Goal: Task Accomplishment & Management: Use online tool/utility

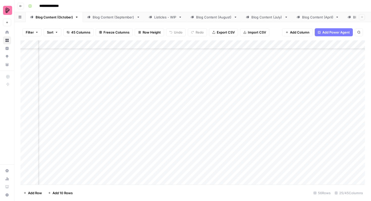
scroll to position [518, 129]
click at [172, 101] on div "Add Column" at bounding box center [192, 112] width 344 height 144
click at [113, 113] on div "Add Column" at bounding box center [192, 112] width 344 height 144
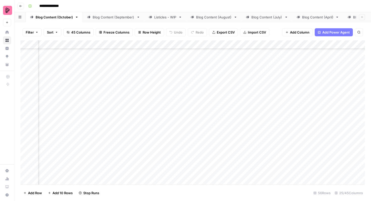
click at [113, 126] on div "Add Column" at bounding box center [192, 112] width 344 height 144
click at [113, 139] on div "Add Column" at bounding box center [192, 112] width 344 height 144
click at [112, 152] on div "Add Column" at bounding box center [192, 112] width 344 height 144
click at [165, 18] on div "Listicles - WIP" at bounding box center [165, 17] width 22 height 5
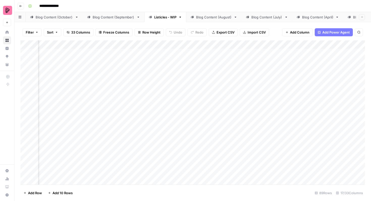
click at [282, 96] on div "Add Column" at bounding box center [192, 112] width 344 height 144
click at [282, 94] on div "Add Column" at bounding box center [192, 112] width 344 height 144
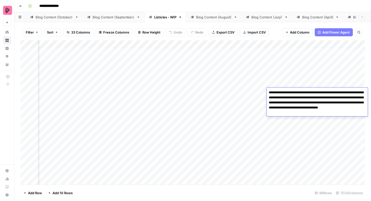
click at [285, 80] on div "Add Column" at bounding box center [192, 112] width 344 height 144
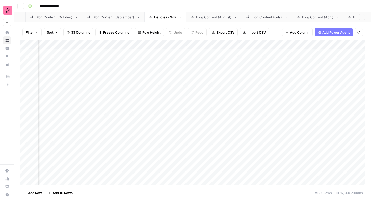
click at [61, 17] on div "Blog Content (October)" at bounding box center [54, 17] width 37 height 5
click at [162, 128] on div "Add Column" at bounding box center [192, 112] width 344 height 144
click at [162, 141] on div "Add Column" at bounding box center [192, 112] width 344 height 144
click at [164, 153] on div "Add Column" at bounding box center [192, 112] width 344 height 144
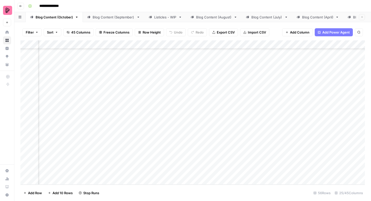
click at [163, 167] on div "Add Column" at bounding box center [192, 112] width 344 height 144
click at [25, 166] on div "Add Column" at bounding box center [192, 112] width 344 height 144
click at [26, 156] on div "Add Column" at bounding box center [192, 112] width 344 height 144
click at [26, 141] on div "Add Column" at bounding box center [192, 112] width 344 height 144
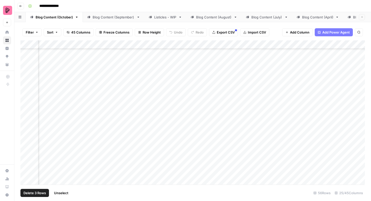
click at [26, 129] on div "Add Column" at bounding box center [192, 112] width 344 height 144
click at [26, 114] on div "Add Column" at bounding box center [192, 112] width 344 height 144
click at [26, 102] on div "Add Column" at bounding box center [192, 112] width 344 height 144
click at [26, 90] on div "Add Column" at bounding box center [192, 112] width 344 height 144
click at [26, 75] on div "Add Column" at bounding box center [192, 112] width 344 height 144
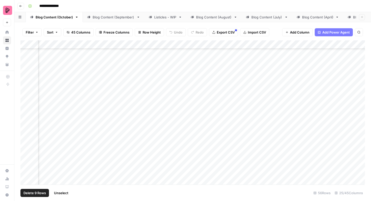
click at [26, 62] on div "Add Column" at bounding box center [192, 112] width 344 height 144
click at [25, 115] on div "Add Column" at bounding box center [192, 112] width 344 height 144
click at [26, 100] on div "Add Column" at bounding box center [192, 112] width 344 height 144
click at [26, 86] on div "Add Column" at bounding box center [192, 112] width 344 height 144
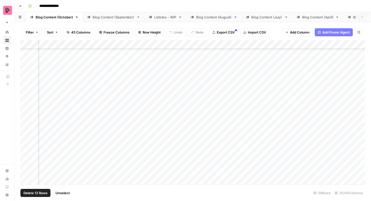
click at [26, 74] on div "Add Column" at bounding box center [192, 112] width 344 height 144
click at [25, 64] on div "Add Column" at bounding box center [192, 112] width 344 height 144
click at [25, 62] on div "Add Column" at bounding box center [192, 112] width 344 height 144
click at [26, 76] on div "Add Column" at bounding box center [192, 112] width 344 height 144
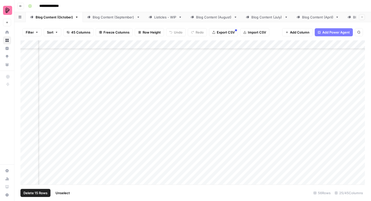
click at [26, 64] on div "Add Column" at bounding box center [192, 112] width 344 height 144
click at [26, 132] on div "Add Column" at bounding box center [192, 112] width 344 height 144
click at [26, 118] on div "Add Column" at bounding box center [192, 112] width 344 height 144
click at [26, 107] on div "Add Column" at bounding box center [192, 112] width 344 height 144
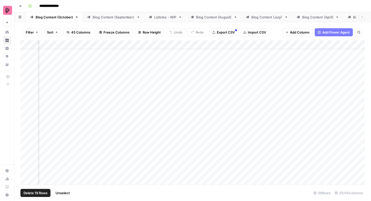
click at [26, 92] on div "Add Column" at bounding box center [192, 112] width 344 height 144
click at [26, 80] on div "Add Column" at bounding box center [192, 112] width 344 height 144
click at [26, 67] on div "Add Column" at bounding box center [192, 112] width 344 height 144
click at [26, 54] on div "Add Column" at bounding box center [192, 112] width 344 height 144
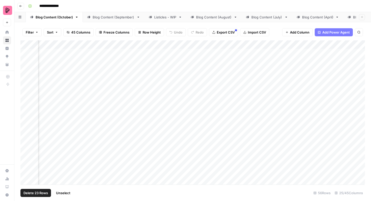
click at [25, 56] on div "Add Column" at bounding box center [192, 112] width 344 height 144
click at [217, 36] on button "Export CSV" at bounding box center [223, 32] width 29 height 8
click at [66, 191] on span "Unselect" at bounding box center [63, 193] width 14 height 5
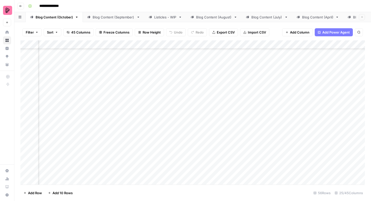
click at [171, 18] on div "Listicles - WIP" at bounding box center [165, 17] width 22 height 5
click at [58, 18] on div "Blog Content (October)" at bounding box center [54, 17] width 37 height 5
click at [183, 124] on div "Add Column" at bounding box center [192, 112] width 344 height 144
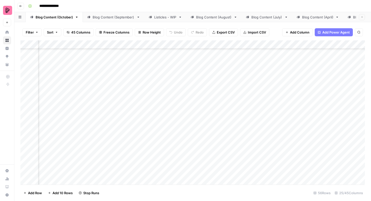
click at [182, 137] on div "Add Column" at bounding box center [192, 112] width 344 height 144
click at [183, 72] on div "Add Column" at bounding box center [192, 112] width 344 height 144
click at [122, 142] on div "Add Column" at bounding box center [192, 112] width 344 height 144
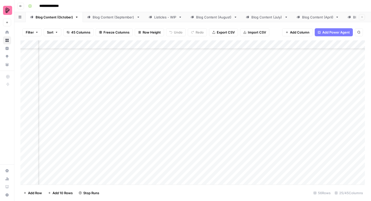
click at [123, 156] on div "Add Column" at bounding box center [192, 112] width 344 height 144
click at [48, 181] on div "Add Column" at bounding box center [192, 112] width 344 height 144
click at [139, 174] on div "Add Column" at bounding box center [192, 112] width 344 height 144
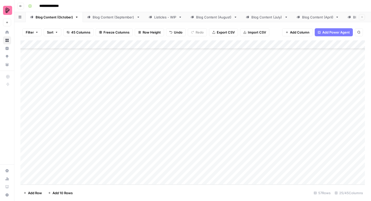
click at [46, 171] on div "Add Column" at bounding box center [192, 112] width 344 height 144
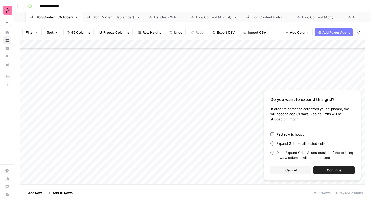
click at [337, 171] on span "Continue" at bounding box center [334, 170] width 15 height 5
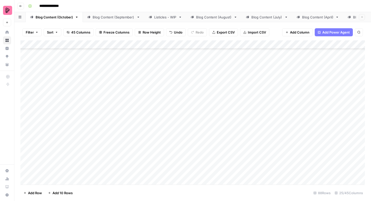
scroll to position [722, 0]
click at [46, 82] on div "Add Column" at bounding box center [192, 112] width 344 height 144
drag, startPoint x: 99, startPoint y: 86, endPoint x: 96, endPoint y: 201, distance: 115.1
click at [96, 201] on div "Filter Sort 45 Columns Freeze Columns Row Height Undo Redo Export CSV Import CS…" at bounding box center [192, 111] width 357 height 179
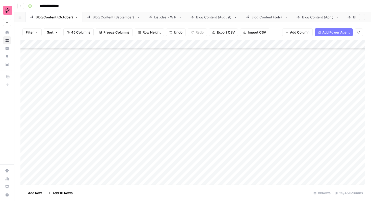
scroll to position [670, 0]
click at [147, 119] on div "Add Column" at bounding box center [192, 112] width 344 height 144
click at [220, 128] on div "Add Column" at bounding box center [192, 112] width 344 height 144
click at [247, 94] on div "Add Column" at bounding box center [192, 112] width 344 height 144
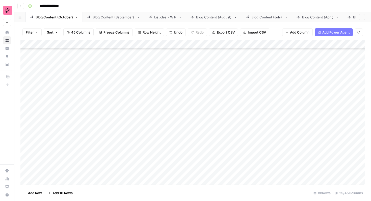
drag, startPoint x: 269, startPoint y: 102, endPoint x: 261, endPoint y: 166, distance: 64.3
click at [261, 167] on div "Add Column" at bounding box center [192, 112] width 344 height 144
drag, startPoint x: 269, startPoint y: 63, endPoint x: 258, endPoint y: 165, distance: 102.7
click at [258, 165] on div "Add Column" at bounding box center [192, 112] width 344 height 144
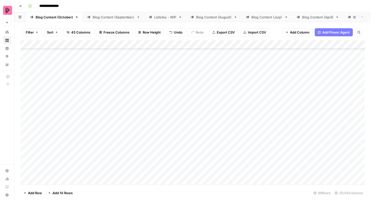
scroll to position [891, 0]
drag, startPoint x: 269, startPoint y: 62, endPoint x: 258, endPoint y: 178, distance: 116.8
click at [258, 178] on div "Add Column" at bounding box center [192, 112] width 344 height 144
drag, startPoint x: 269, startPoint y: 87, endPoint x: 259, endPoint y: 173, distance: 86.6
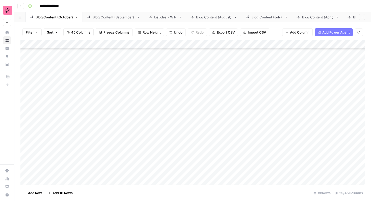
click at [259, 173] on div "Add Column" at bounding box center [192, 112] width 344 height 144
drag, startPoint x: 268, startPoint y: 136, endPoint x: 267, endPoint y: 172, distance: 36.4
click at [267, 172] on div "Add Column" at bounding box center [192, 112] width 344 height 144
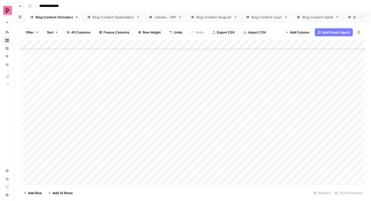
click at [208, 98] on div "Add Column" at bounding box center [192, 112] width 344 height 144
click at [100, 17] on div "Blog Content (September)" at bounding box center [114, 17] width 42 height 5
click at [63, 20] on link "Blog Content (October)" at bounding box center [54, 17] width 57 height 10
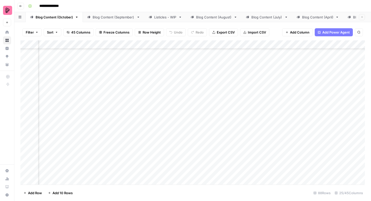
scroll to position [799, 55]
click at [237, 93] on div "Add Column" at bounding box center [192, 112] width 344 height 144
click at [236, 103] on div "Add Column" at bounding box center [192, 112] width 344 height 144
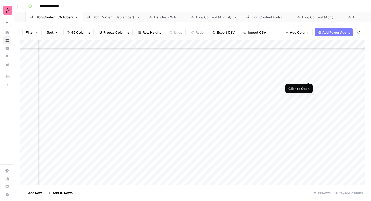
click at [308, 73] on div "Add Column" at bounding box center [192, 112] width 344 height 144
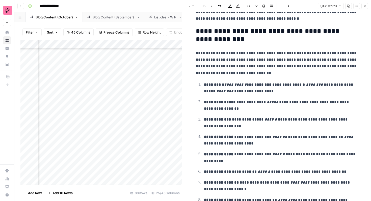
scroll to position [648, 0]
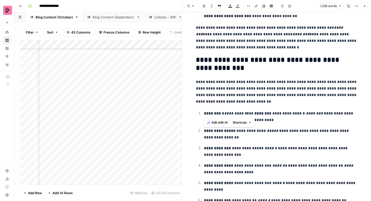
drag, startPoint x: 222, startPoint y: 113, endPoint x: 204, endPoint y: 113, distance: 17.7
click at [204, 113] on p "**********" at bounding box center [280, 116] width 153 height 13
copy strong "********"
click at [294, 121] on p "**********" at bounding box center [280, 116] width 153 height 13
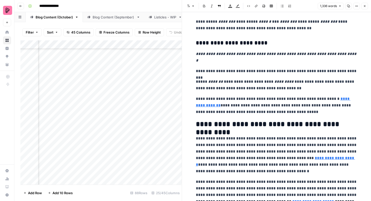
scroll to position [1148, 0]
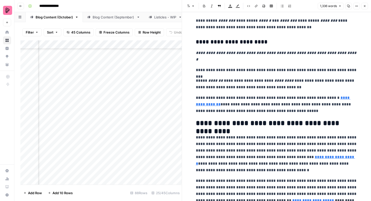
click at [364, 5] on icon "button" at bounding box center [364, 6] width 3 height 3
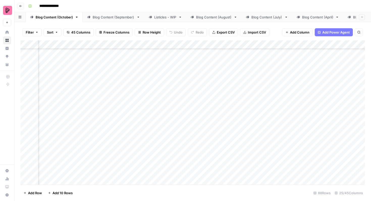
click at [152, 74] on div "Add Column" at bounding box center [192, 112] width 344 height 144
click at [149, 74] on div "Add Column" at bounding box center [192, 112] width 344 height 144
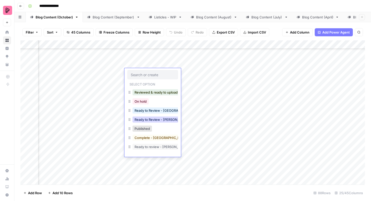
click at [155, 122] on button "Ready to Review - [PERSON_NAME]" at bounding box center [162, 120] width 60 height 6
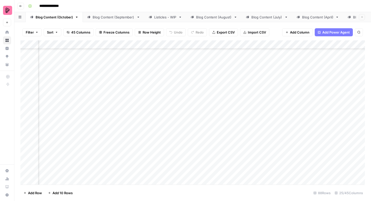
scroll to position [583, 245]
click at [183, 113] on div "Add Column" at bounding box center [192, 112] width 344 height 144
click at [183, 126] on div "Add Column" at bounding box center [192, 112] width 344 height 144
click at [183, 142] on div "Add Column" at bounding box center [192, 112] width 344 height 144
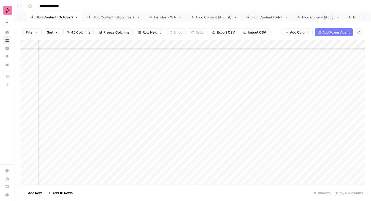
scroll to position [610, 276]
click at [154, 112] on div "Add Column" at bounding box center [192, 112] width 344 height 144
click at [152, 124] on div "Add Column" at bounding box center [192, 112] width 344 height 144
click at [151, 138] on div "Add Column" at bounding box center [192, 112] width 344 height 144
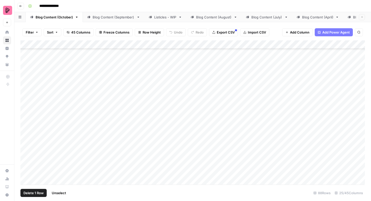
drag, startPoint x: 27, startPoint y: 97, endPoint x: 53, endPoint y: 102, distance: 26.1
click at [53, 102] on div "Add Column" at bounding box center [192, 112] width 344 height 144
click at [25, 110] on div "Add Column" at bounding box center [192, 112] width 344 height 144
click at [24, 110] on div "Add Column" at bounding box center [192, 112] width 344 height 144
click at [26, 95] on div "Add Column" at bounding box center [192, 112] width 344 height 144
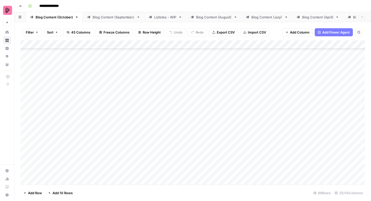
scroll to position [1027, 0]
drag, startPoint x: 54, startPoint y: 96, endPoint x: 137, endPoint y: 201, distance: 133.0
click at [137, 201] on div "Filter Sort 45 Columns Freeze Columns Row Height Undo Redo Export CSV Import CS…" at bounding box center [192, 111] width 357 height 179
click at [324, 73] on div "Add Column" at bounding box center [192, 112] width 344 height 144
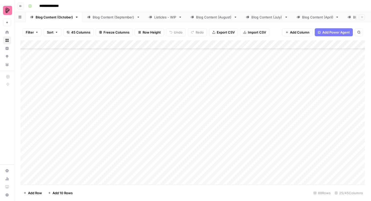
scroll to position [1027, 0]
